Goal: Task Accomplishment & Management: Use online tool/utility

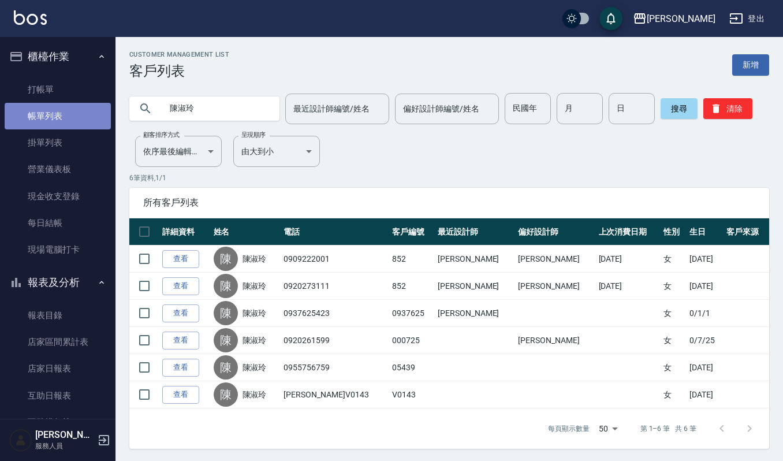
click at [65, 110] on link "帳單列表" at bounding box center [58, 116] width 106 height 27
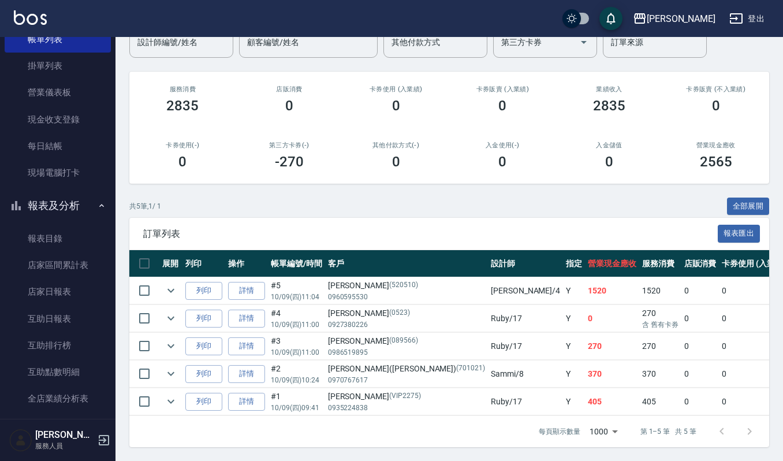
scroll to position [308, 0]
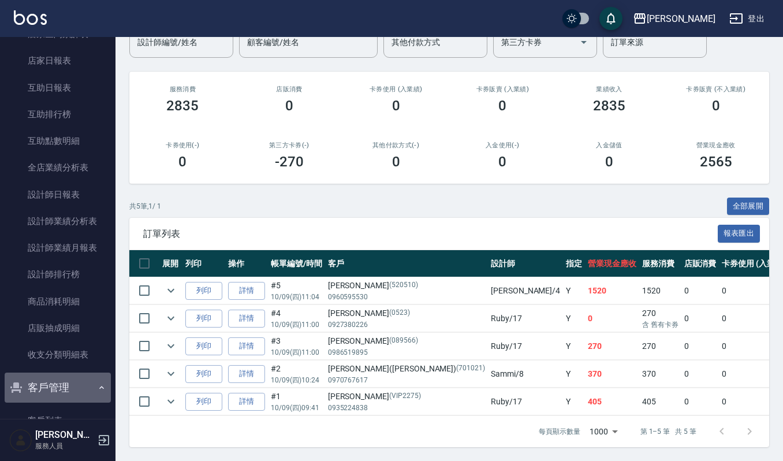
click at [58, 388] on button "客戶管理" at bounding box center [58, 387] width 106 height 30
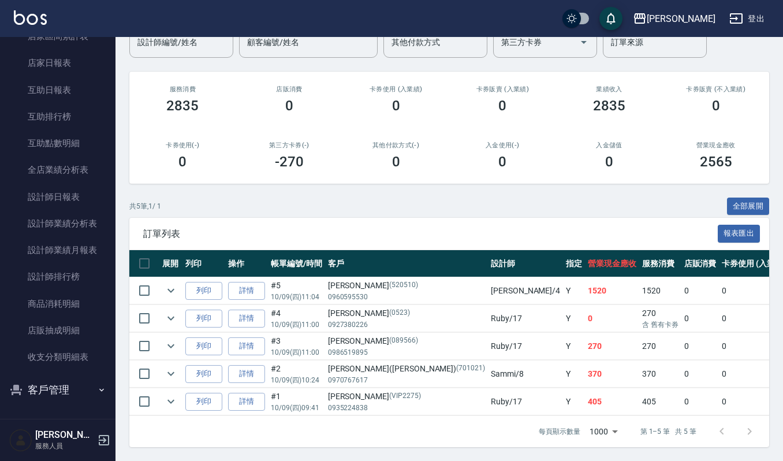
scroll to position [305, 0]
click at [60, 379] on button "客戶管理" at bounding box center [58, 390] width 106 height 30
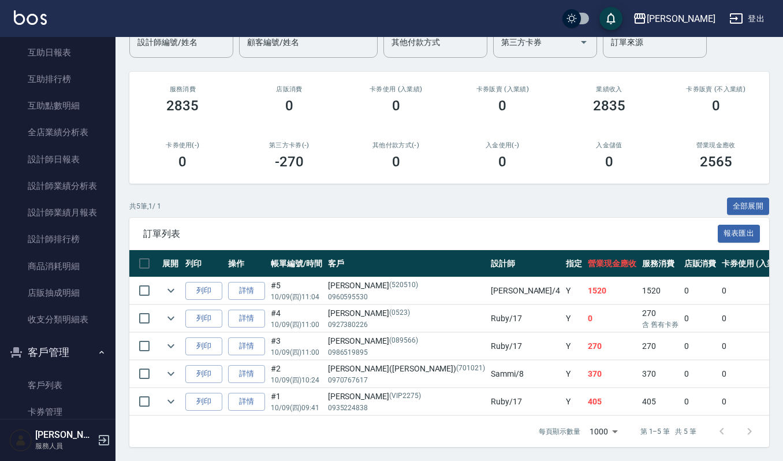
scroll to position [394, 0]
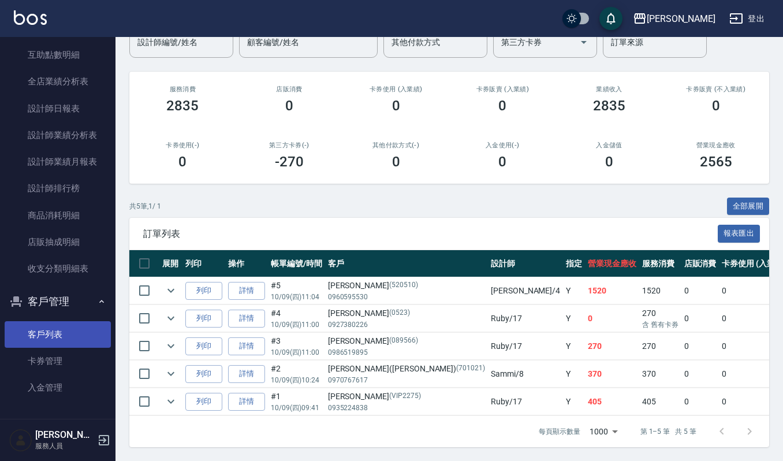
click at [54, 340] on link "客戶列表" at bounding box center [58, 334] width 106 height 27
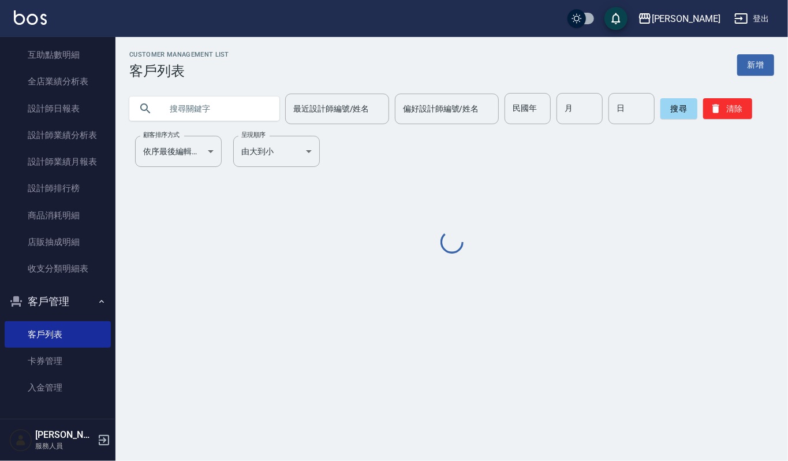
click at [208, 109] on input "text" at bounding box center [216, 108] width 109 height 31
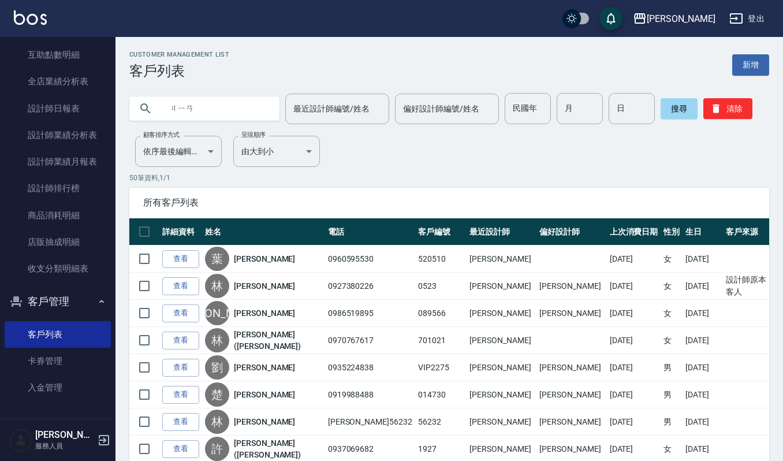
type input "間"
type input "建"
type input "簡士"
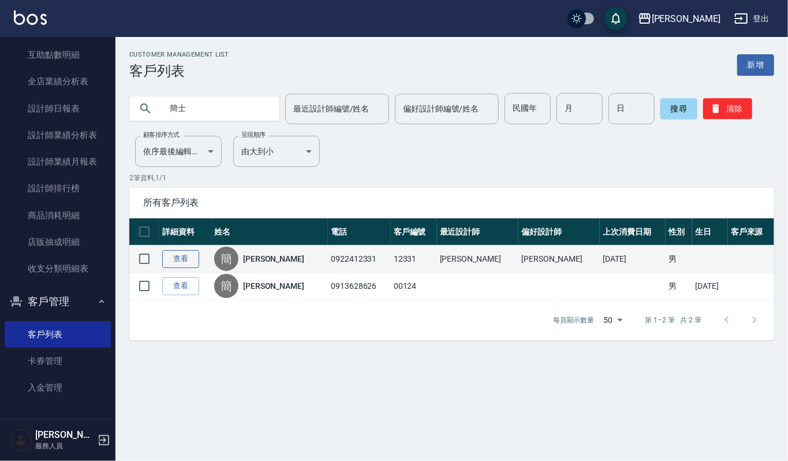
click at [185, 262] on link "查看" at bounding box center [180, 259] width 37 height 18
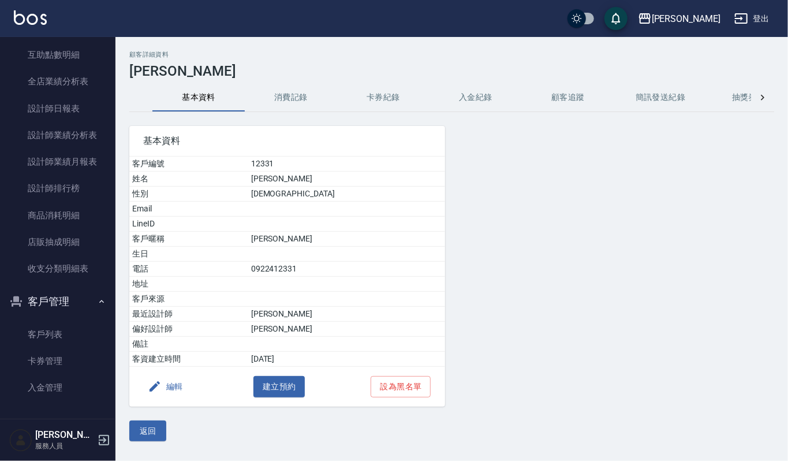
click at [305, 91] on button "消費記錄" at bounding box center [291, 98] width 92 height 28
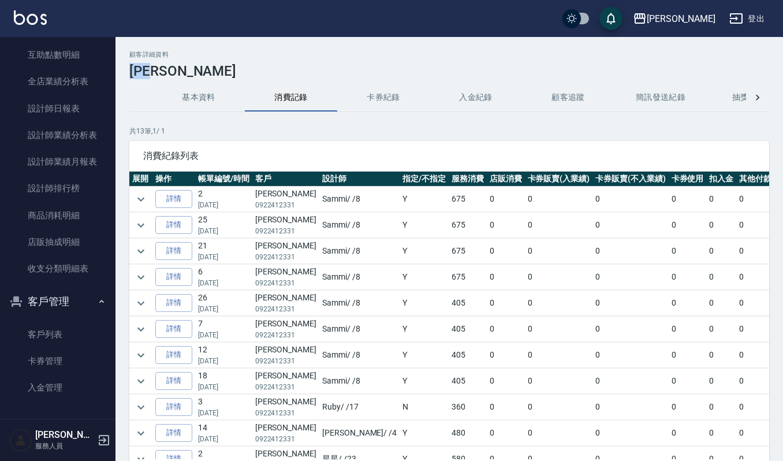
drag, startPoint x: 130, startPoint y: 68, endPoint x: 173, endPoint y: 68, distance: 43.3
click at [173, 68] on h3 "[PERSON_NAME]" at bounding box center [449, 71] width 640 height 16
copy h3 "[PERSON_NAME]"
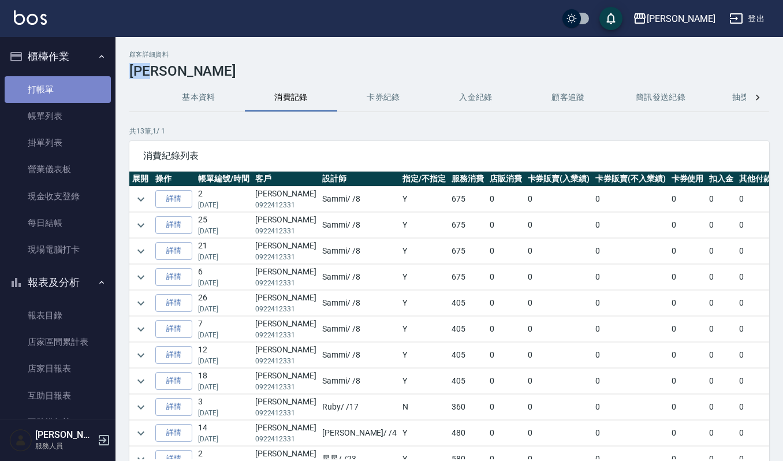
click at [67, 80] on link "打帳單" at bounding box center [58, 89] width 106 height 27
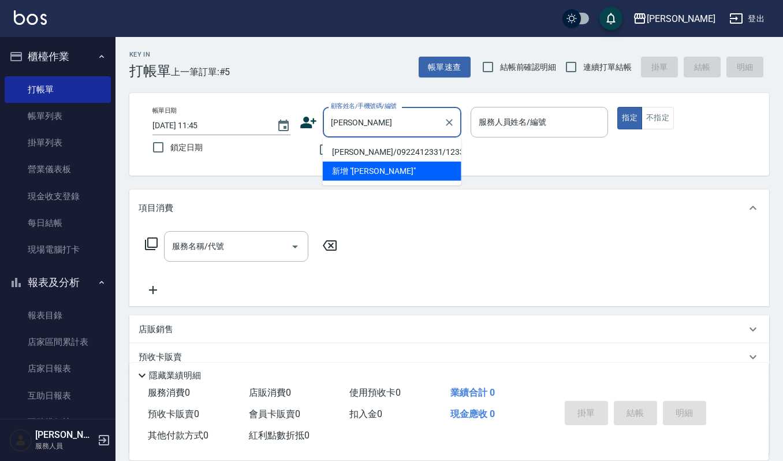
type input "[PERSON_NAME]/0922412331/12331"
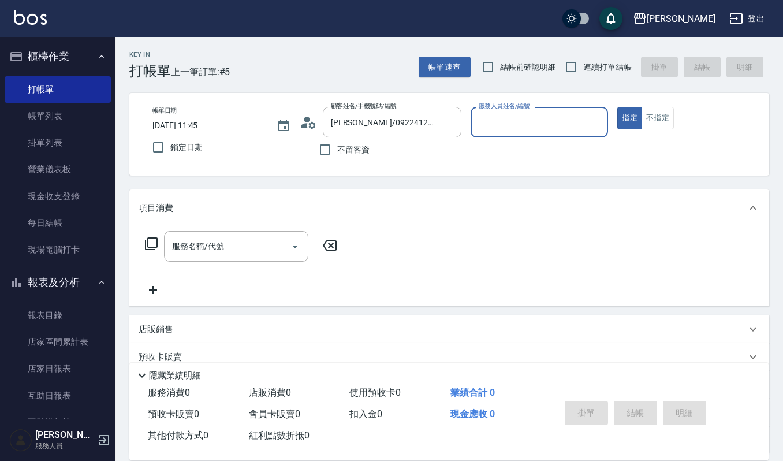
click at [617, 107] on button "指定" at bounding box center [629, 118] width 25 height 23
type button "true"
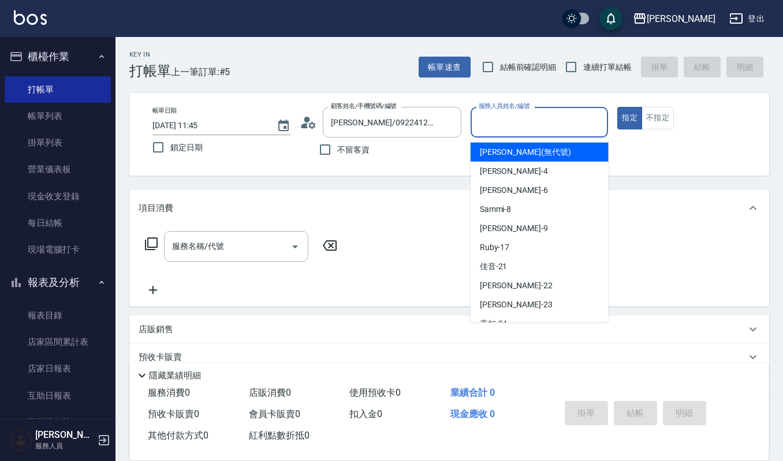
click at [500, 116] on input "服務人員姓名/編號" at bounding box center [540, 122] width 128 height 20
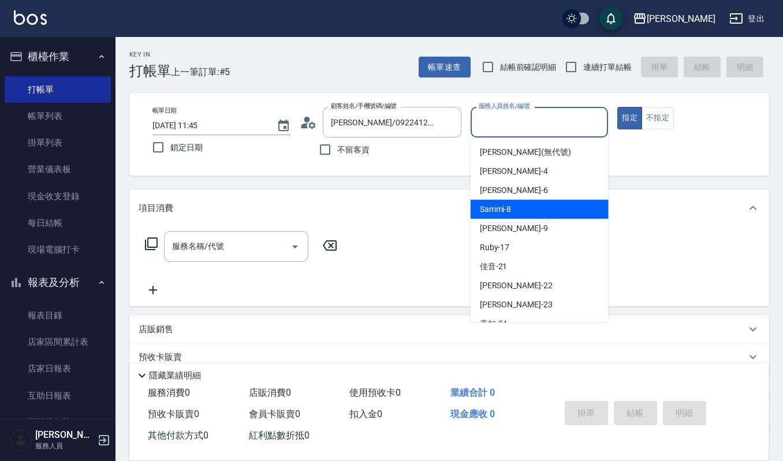
click at [500, 210] on span "Sammi -8" at bounding box center [496, 209] width 32 height 12
type input "Sammi-8"
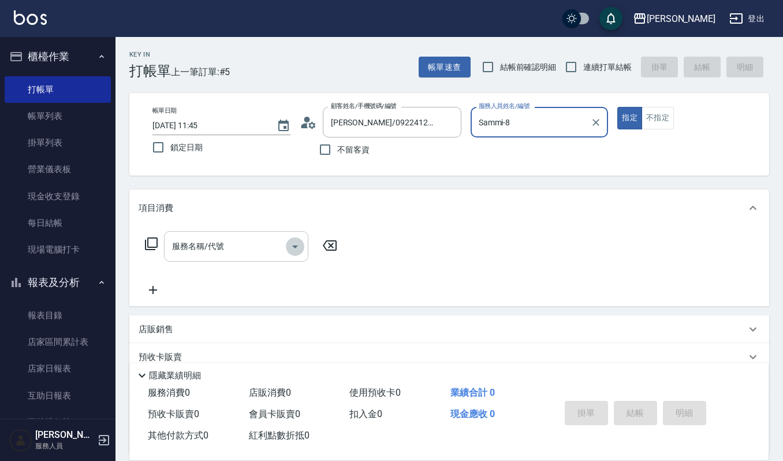
click at [292, 245] on icon "Open" at bounding box center [295, 247] width 14 height 14
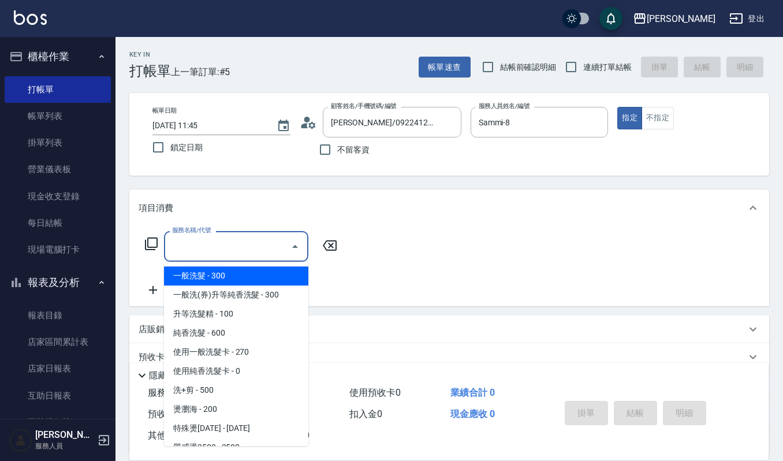
click at [215, 276] on span "一般洗髮 - 300" at bounding box center [236, 275] width 144 height 19
type input "一般洗髮(101)"
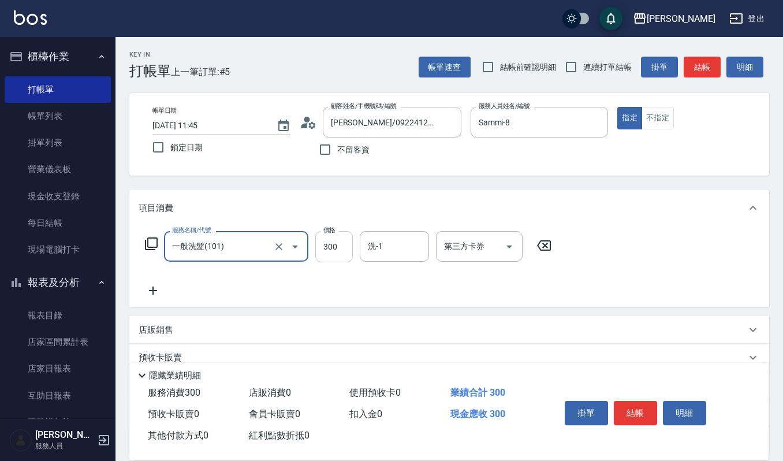
click at [340, 243] on input "300" at bounding box center [334, 246] width 38 height 31
click at [368, 234] on div "洗-1" at bounding box center [394, 246] width 69 height 31
type input "270"
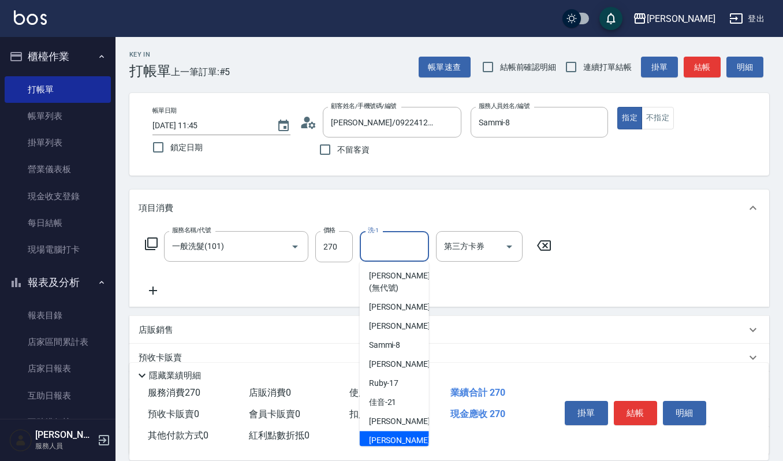
drag, startPoint x: 387, startPoint y: 439, endPoint x: 388, endPoint y: 427, distance: 11.6
click at [388, 427] on ul "[PERSON_NAME] (無代號) [PERSON_NAME] -4 Joalin -6 Sammi -8 [PERSON_NAME] -9 Ruby -…" at bounding box center [394, 354] width 69 height 184
click at [388, 427] on span "[PERSON_NAME] -22" at bounding box center [405, 421] width 73 height 12
type input "[PERSON_NAME]-22"
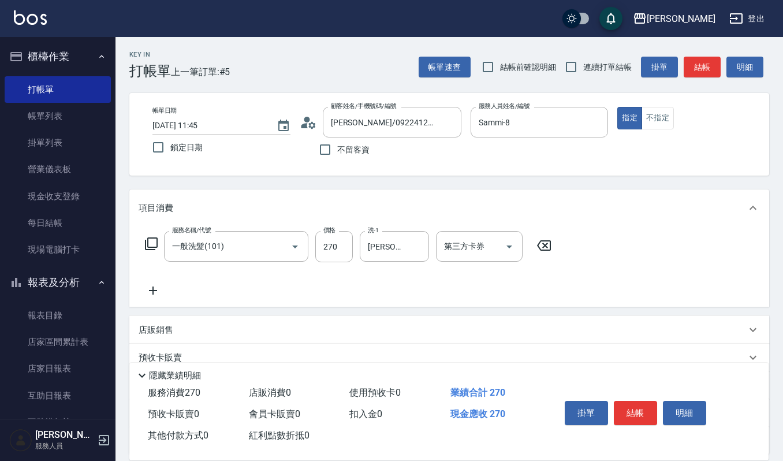
click at [148, 289] on icon at bounding box center [153, 291] width 29 height 14
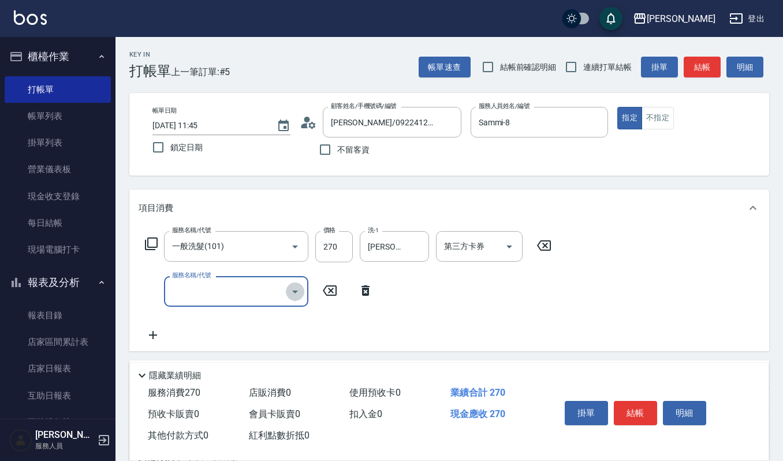
click at [294, 290] on icon "Open" at bounding box center [295, 292] width 14 height 14
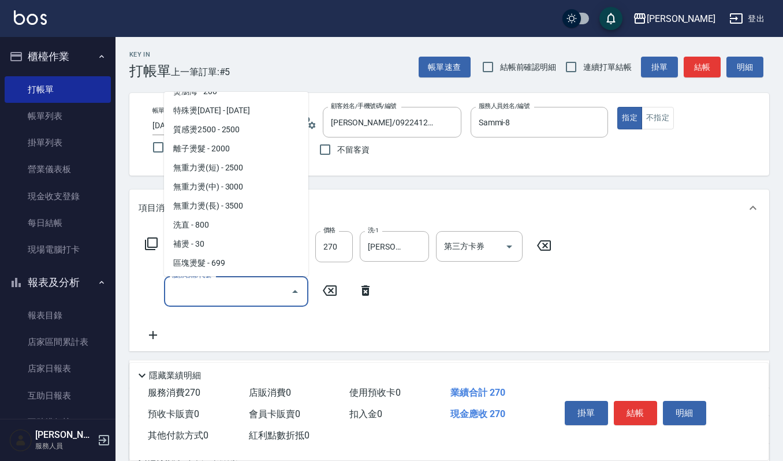
scroll to position [231, 0]
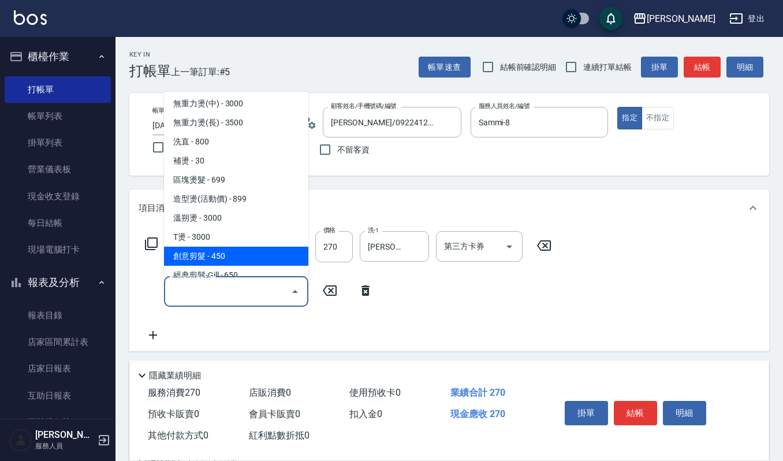
click at [232, 248] on span "創意剪髮 - 450" at bounding box center [236, 256] width 144 height 19
type input "創意剪髮(301)"
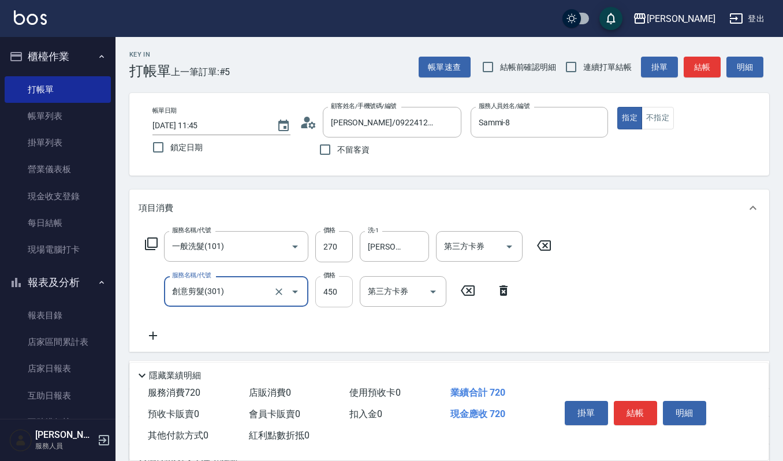
click at [340, 285] on input "450" at bounding box center [334, 291] width 38 height 31
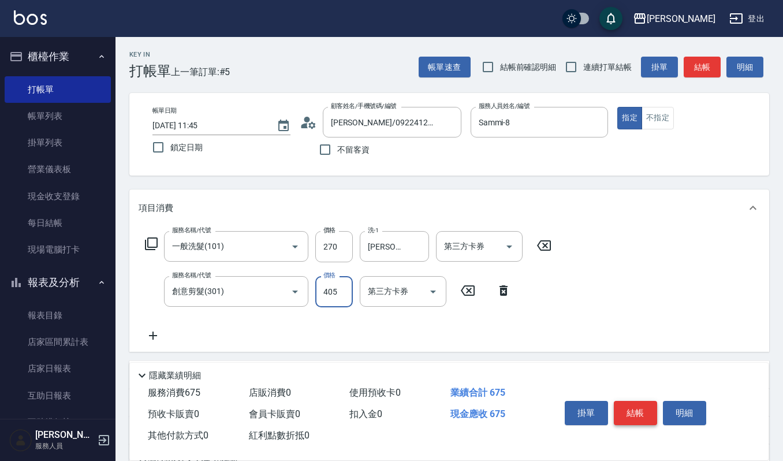
type input "405"
click at [641, 414] on button "結帳" at bounding box center [635, 413] width 43 height 24
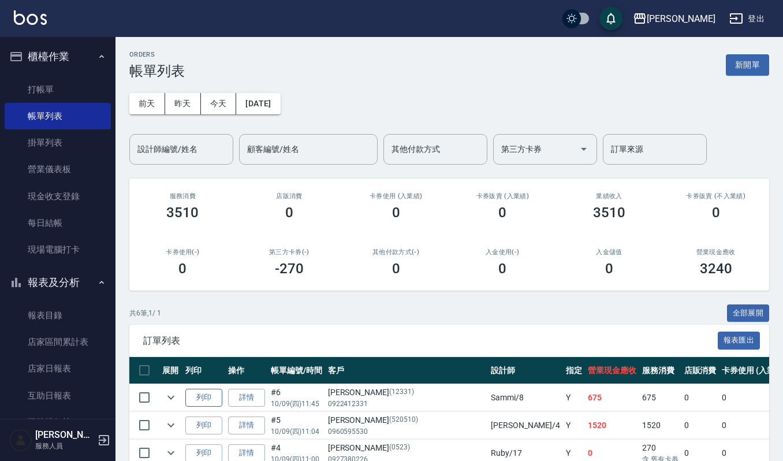
click at [208, 397] on button "列印" at bounding box center [203, 398] width 37 height 18
click at [56, 90] on link "打帳單" at bounding box center [58, 89] width 106 height 27
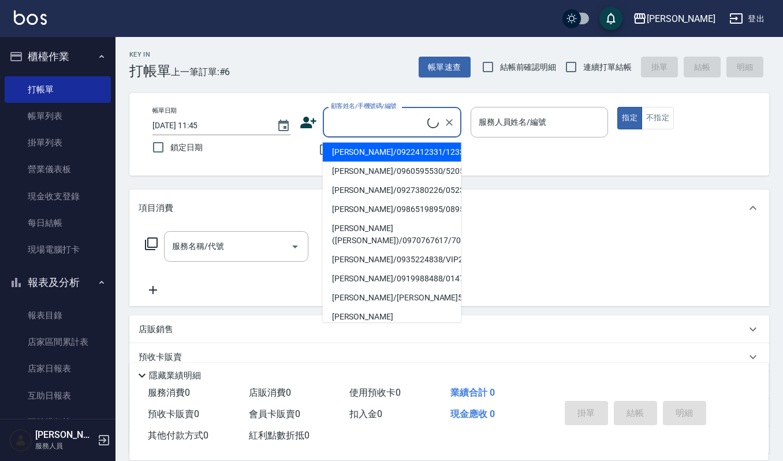
click at [354, 121] on input "顧客姓名/手機號碼/編號" at bounding box center [377, 122] width 99 height 20
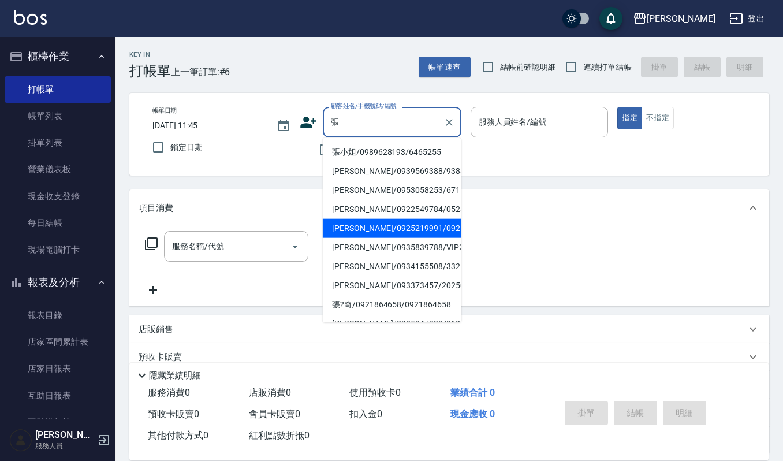
scroll to position [5, 0]
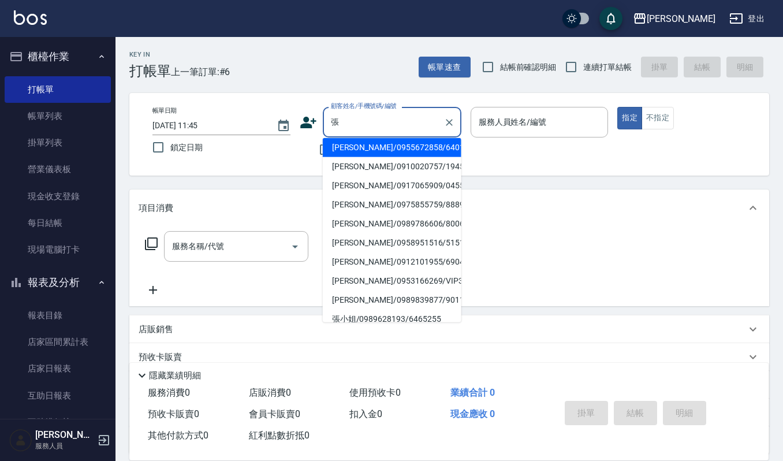
click at [347, 236] on li "[PERSON_NAME]/0958951516/51516" at bounding box center [392, 242] width 139 height 19
type input "[PERSON_NAME]/0958951516/51516"
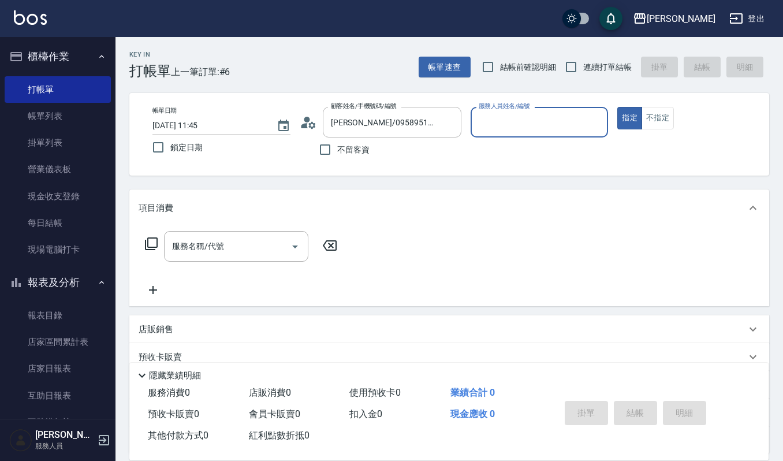
type input "Sammi-8"
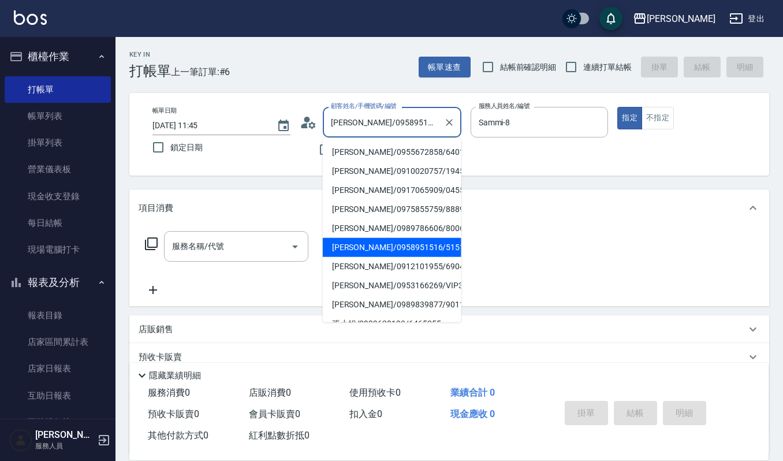
click at [433, 120] on input "[PERSON_NAME]/0958951516/51516" at bounding box center [383, 122] width 111 height 20
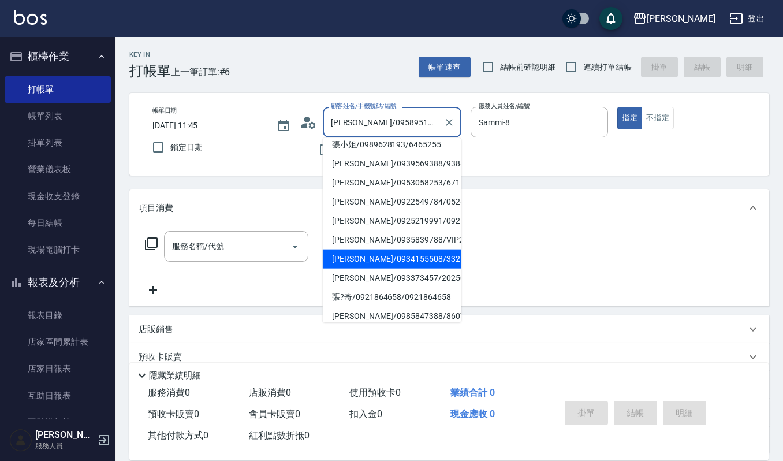
scroll to position [153, 0]
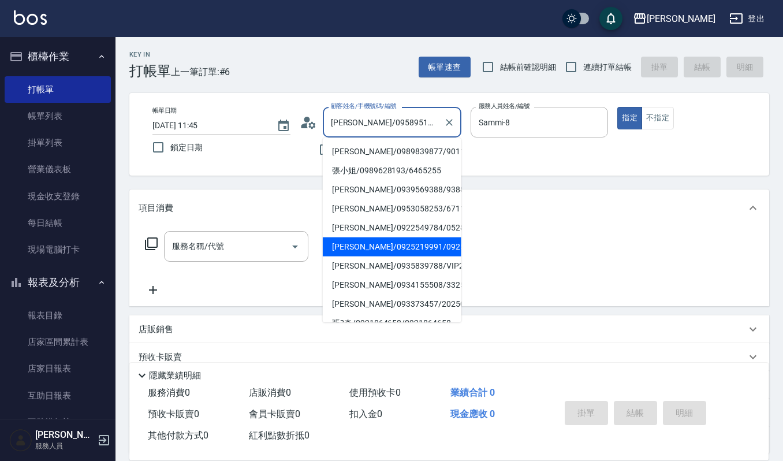
click at [338, 252] on li "[PERSON_NAME]/0925219991/0925219991" at bounding box center [392, 246] width 139 height 19
type input "[PERSON_NAME]/0925219991/0925219991"
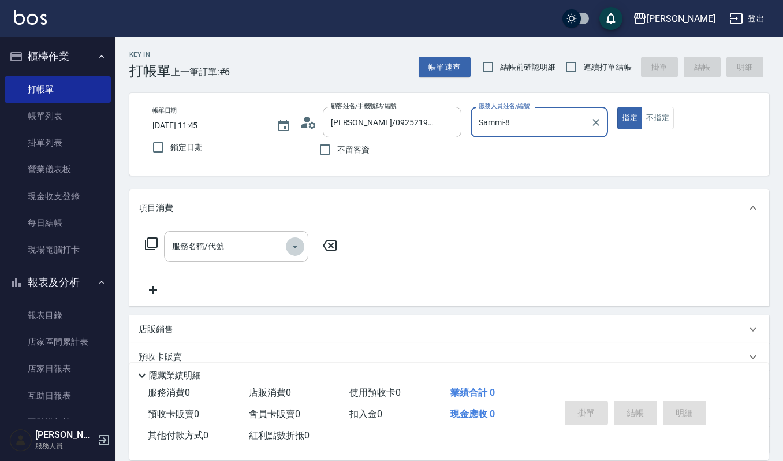
click at [298, 243] on icon "Open" at bounding box center [295, 247] width 14 height 14
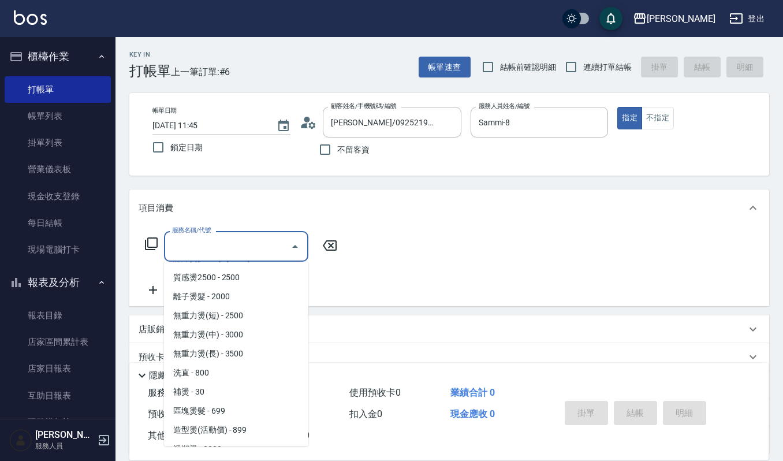
scroll to position [308, 0]
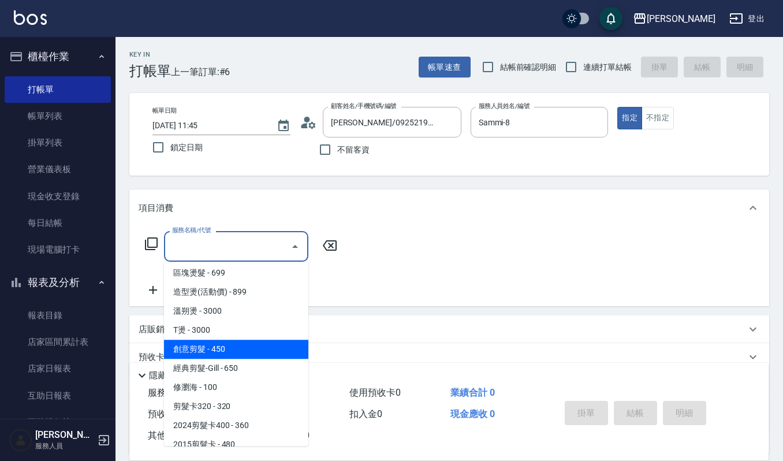
click at [230, 342] on span "創意剪髮 - 450" at bounding box center [236, 349] width 144 height 19
type input "創意剪髮(301)"
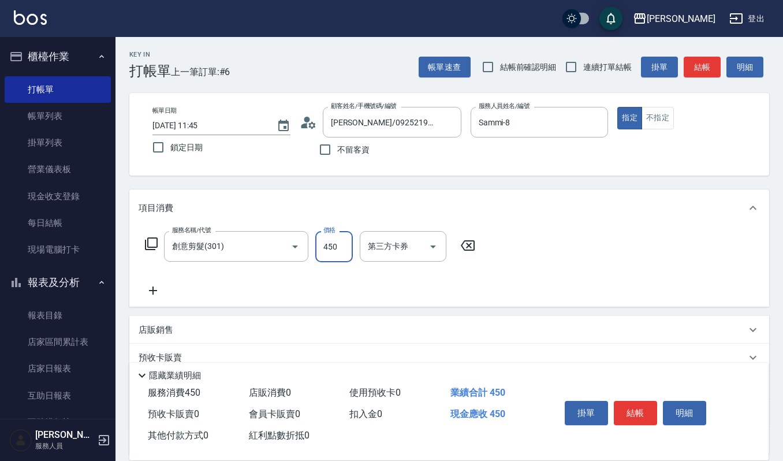
drag, startPoint x: 338, startPoint y: 239, endPoint x: 396, endPoint y: 216, distance: 62.5
click at [338, 239] on input "450" at bounding box center [334, 246] width 38 height 31
type input "405"
click at [639, 408] on button "結帳" at bounding box center [635, 413] width 43 height 24
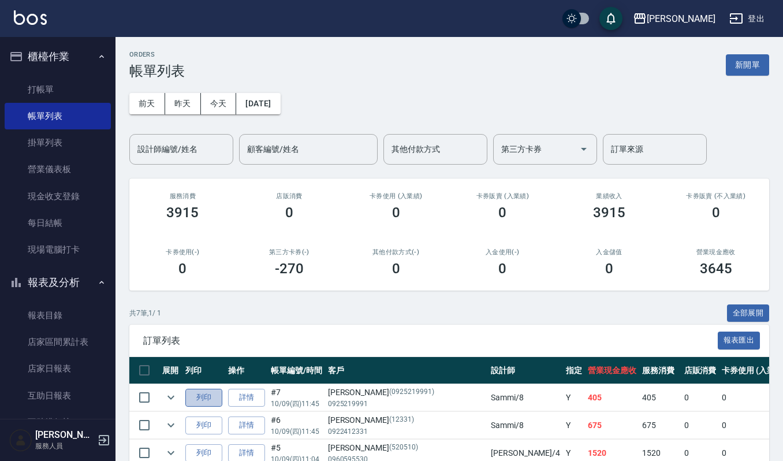
click at [209, 396] on button "列印" at bounding box center [203, 398] width 37 height 18
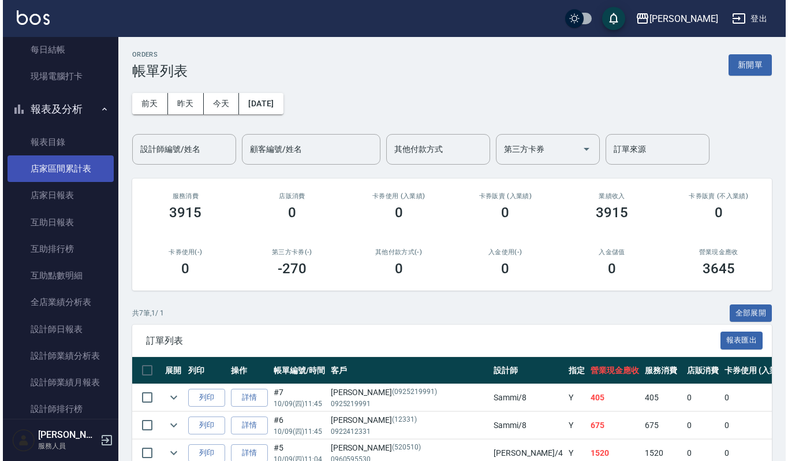
scroll to position [385, 0]
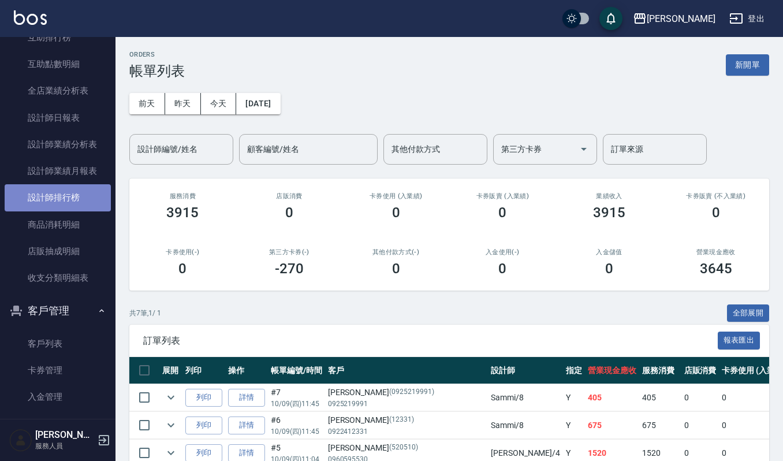
click at [59, 185] on link "設計師排行榜" at bounding box center [58, 197] width 106 height 27
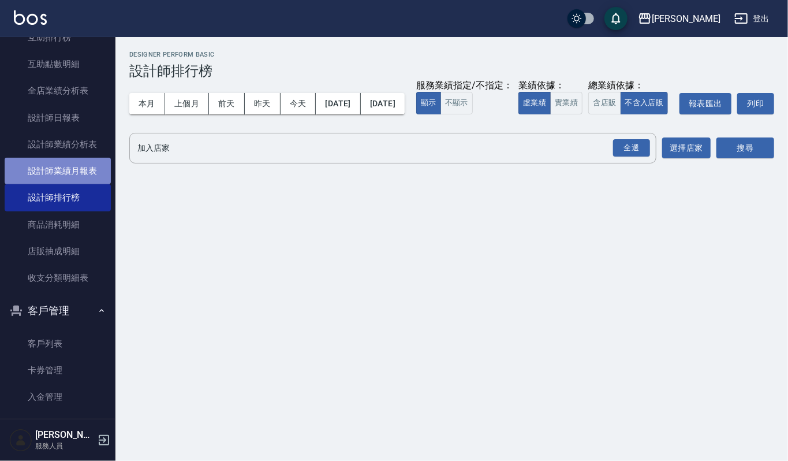
click at [63, 174] on link "設計師業績月報表" at bounding box center [58, 171] width 106 height 27
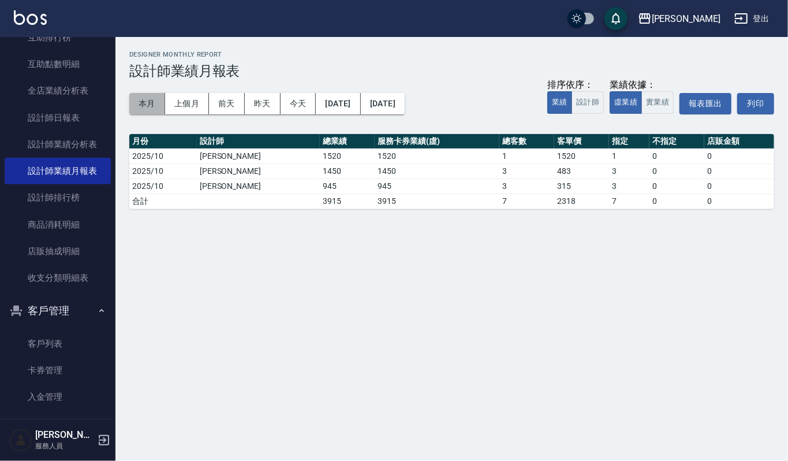
click at [146, 104] on button "本月" at bounding box center [147, 103] width 36 height 21
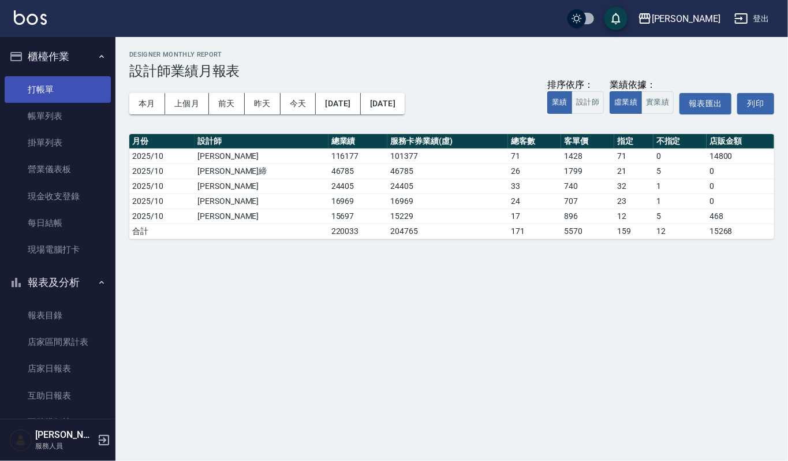
click at [68, 81] on link "打帳單" at bounding box center [58, 89] width 106 height 27
